Goal: Find specific page/section: Find specific page/section

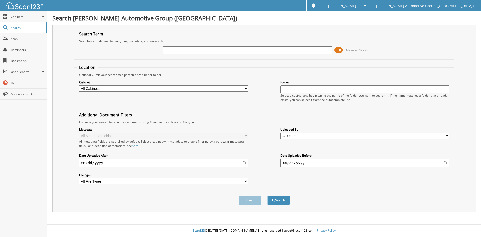
click at [181, 52] on input "text" at bounding box center [247, 50] width 169 height 8
type input "351726"
click at [279, 200] on button "Search" at bounding box center [278, 199] width 23 height 9
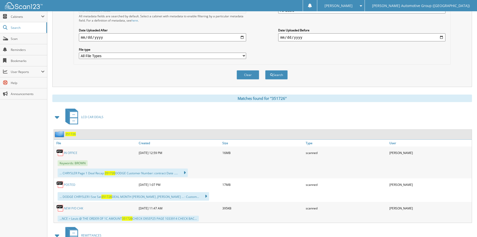
click at [70, 134] on span "351726" at bounding box center [70, 134] width 11 height 4
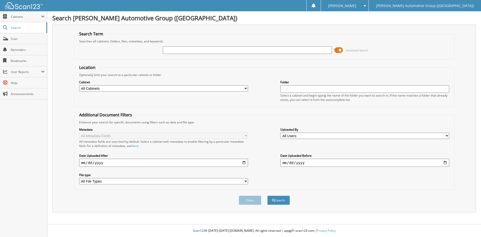
click at [174, 50] on input "text" at bounding box center [247, 50] width 169 height 8
type input "351741"
click at [267, 195] on button "Search" at bounding box center [278, 199] width 23 height 9
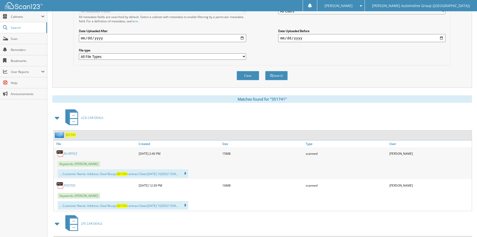
scroll to position [125, 0]
click at [69, 184] on link "POSTED" at bounding box center [70, 184] width 12 height 4
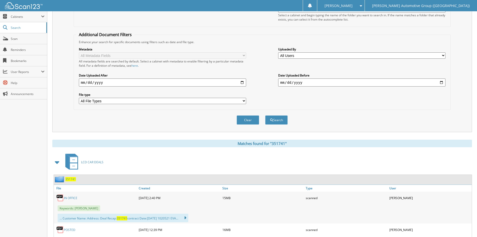
scroll to position [0, 0]
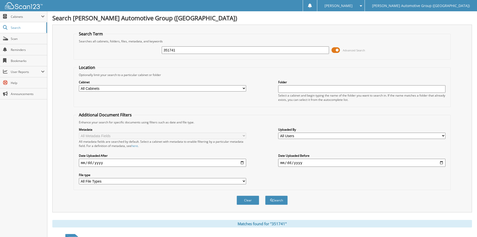
click at [183, 50] on input "351741" at bounding box center [245, 50] width 167 height 8
type input "351730"
click at [278, 200] on button "Search" at bounding box center [276, 199] width 23 height 9
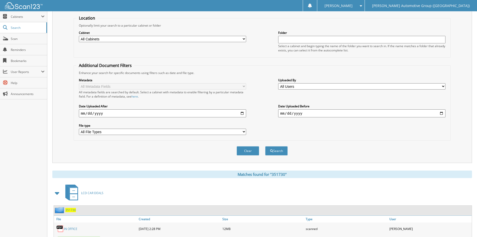
scroll to position [150, 0]
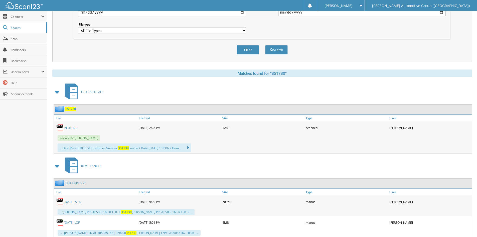
click at [71, 108] on span "351730" at bounding box center [70, 109] width 11 height 4
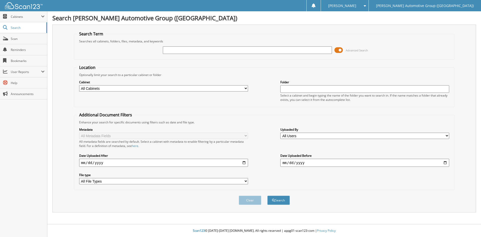
click at [179, 51] on input "text" at bounding box center [247, 50] width 169 height 8
type input "351732"
click at [282, 200] on button "Search" at bounding box center [278, 199] width 23 height 9
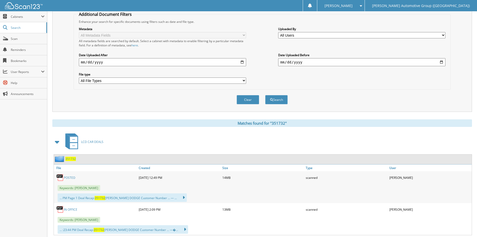
scroll to position [125, 0]
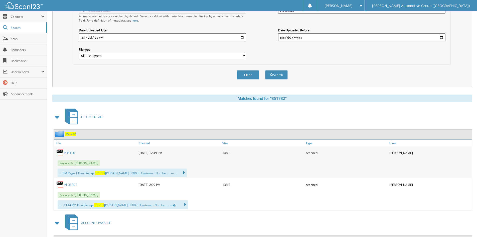
click at [68, 134] on span "351732" at bounding box center [70, 134] width 11 height 4
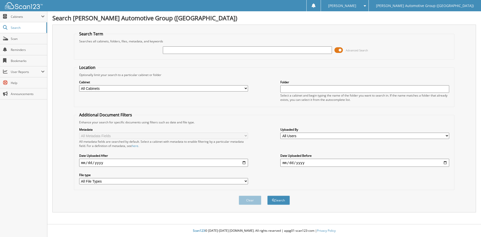
click at [166, 50] on input "text" at bounding box center [247, 50] width 169 height 8
type input "351743"
click at [278, 200] on button "Search" at bounding box center [278, 199] width 23 height 9
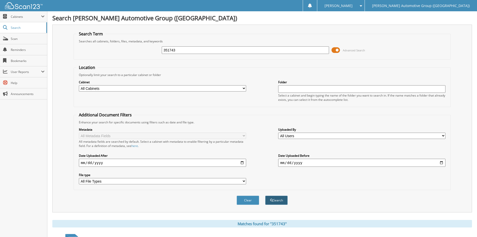
click at [279, 201] on button "Search" at bounding box center [276, 199] width 23 height 9
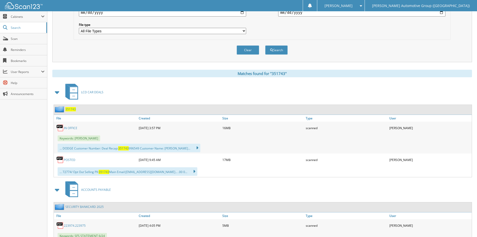
scroll to position [150, 0]
click at [72, 109] on span "351743" at bounding box center [70, 109] width 11 height 4
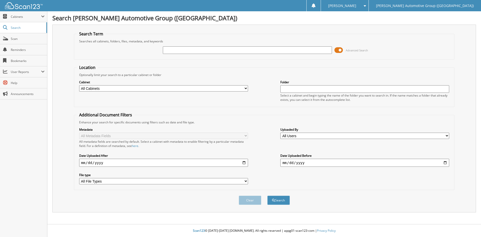
click at [167, 49] on input "text" at bounding box center [247, 50] width 169 height 8
type input "351780"
click at [281, 201] on button "Search" at bounding box center [278, 199] width 23 height 9
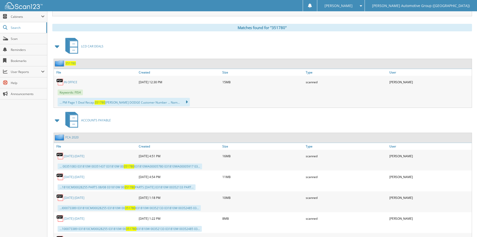
scroll to position [200, 0]
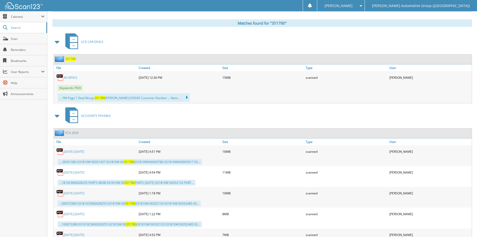
click at [70, 77] on link "IN OFFICE" at bounding box center [71, 77] width 14 height 4
click at [340, 36] on div "LCD CAR DEALS" at bounding box center [262, 42] width 420 height 20
